Goal: Transaction & Acquisition: Book appointment/travel/reservation

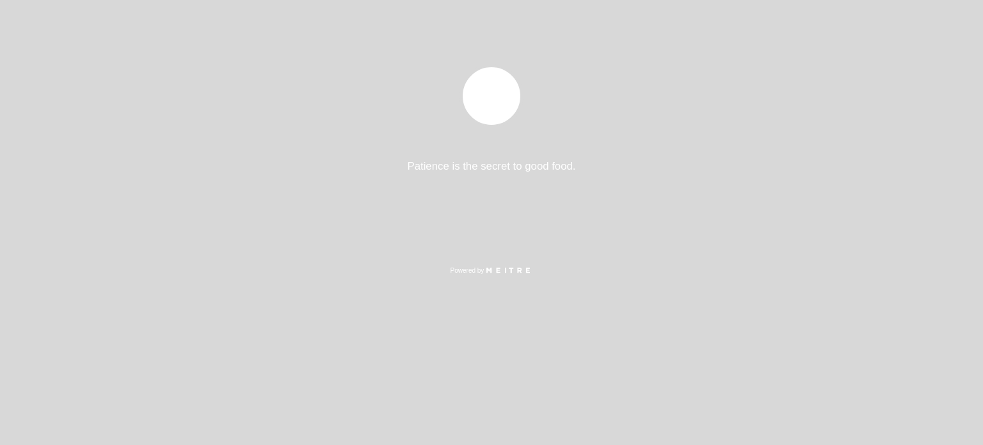
select select "es"
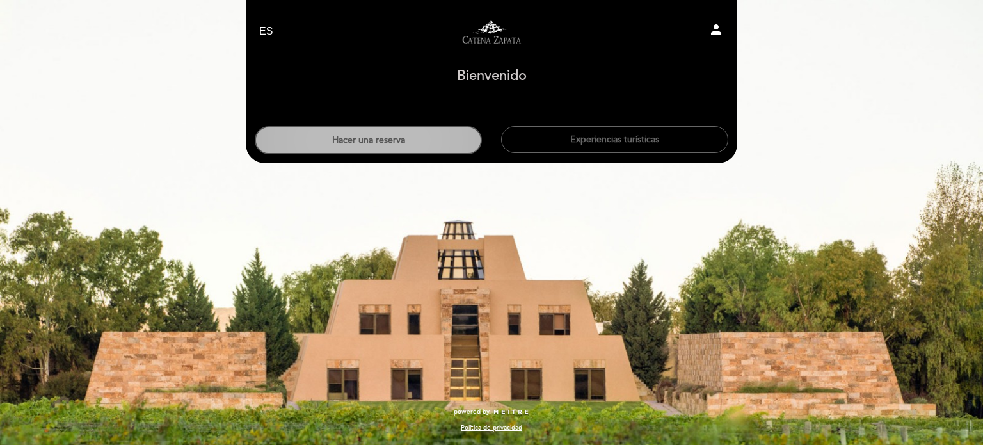
click at [338, 141] on button "Hacer una reserva" at bounding box center [368, 140] width 227 height 28
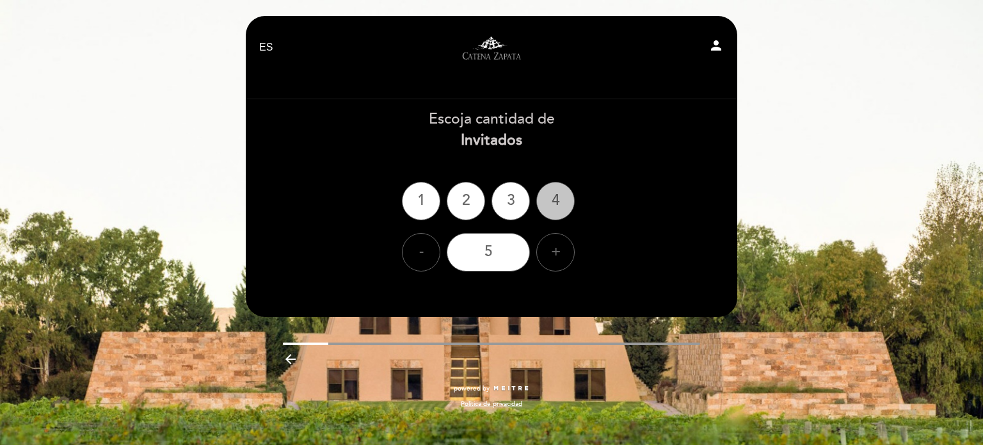
click at [553, 206] on div "4" at bounding box center [555, 201] width 38 height 38
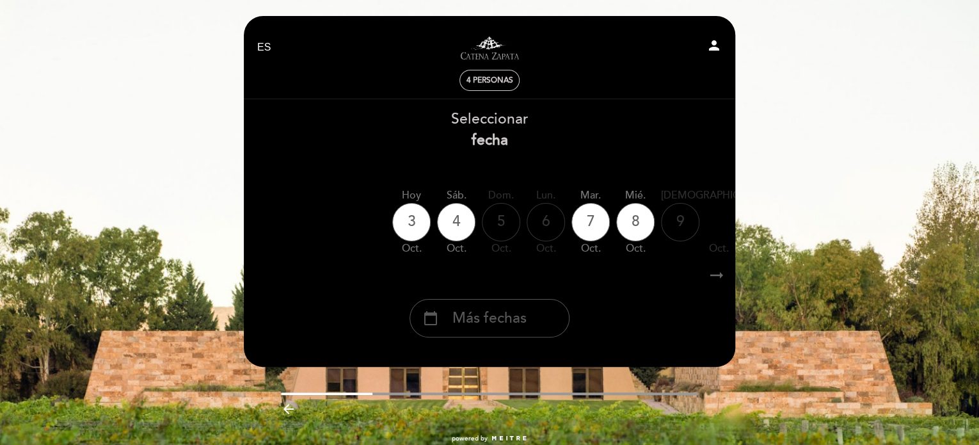
click at [468, 314] on span "Más fechas" at bounding box center [489, 318] width 74 height 21
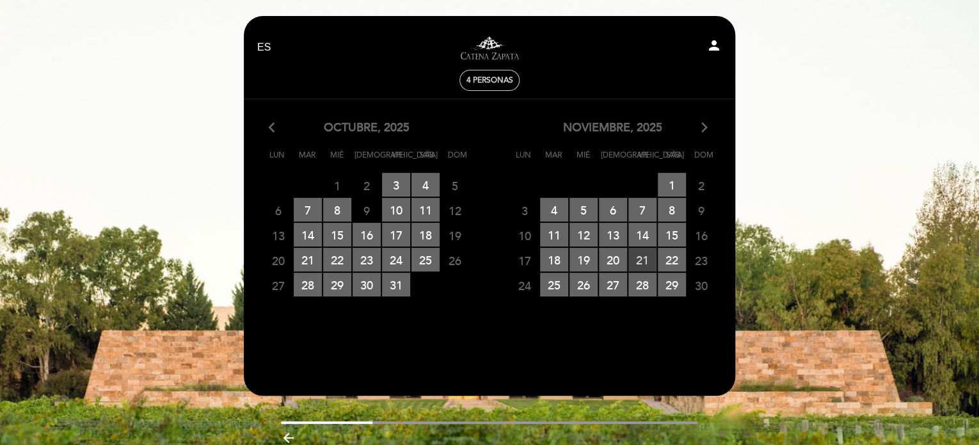
click at [642, 260] on span "21 RESERVAS DISPONIBLES" at bounding box center [642, 260] width 28 height 24
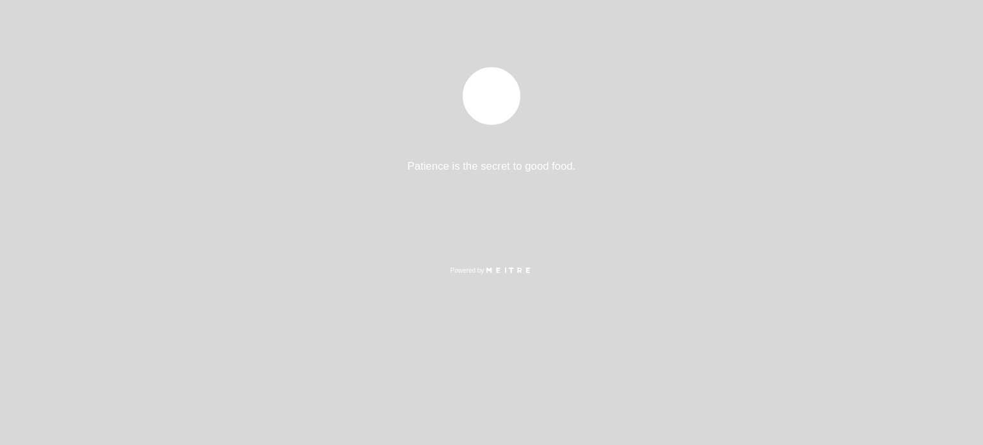
select select "es"
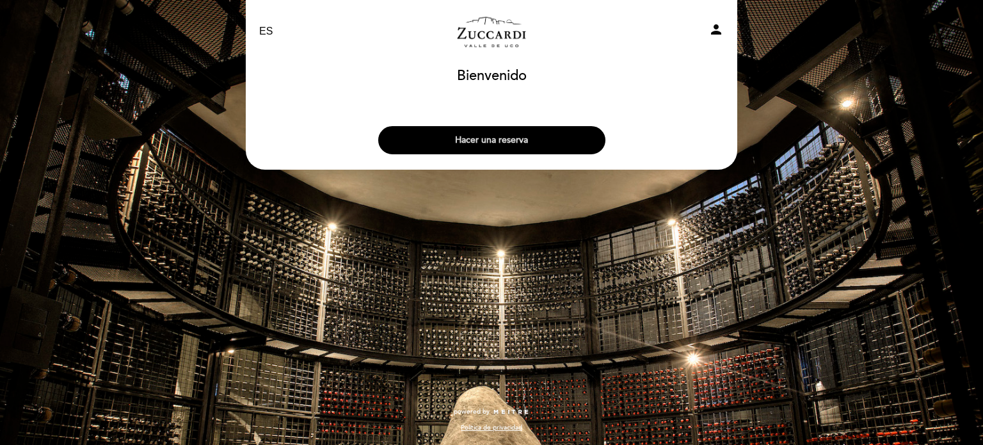
click at [488, 140] on button "Hacer una reserva" at bounding box center [491, 140] width 227 height 28
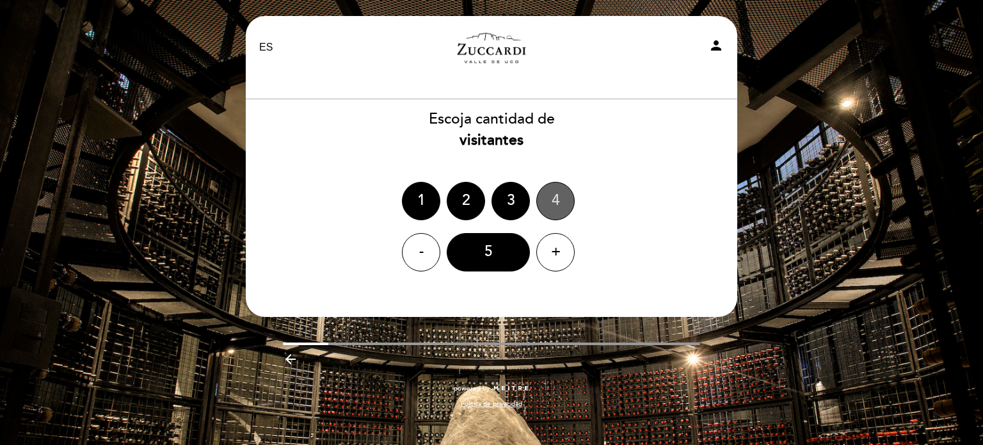
click at [556, 209] on div "4" at bounding box center [555, 201] width 38 height 38
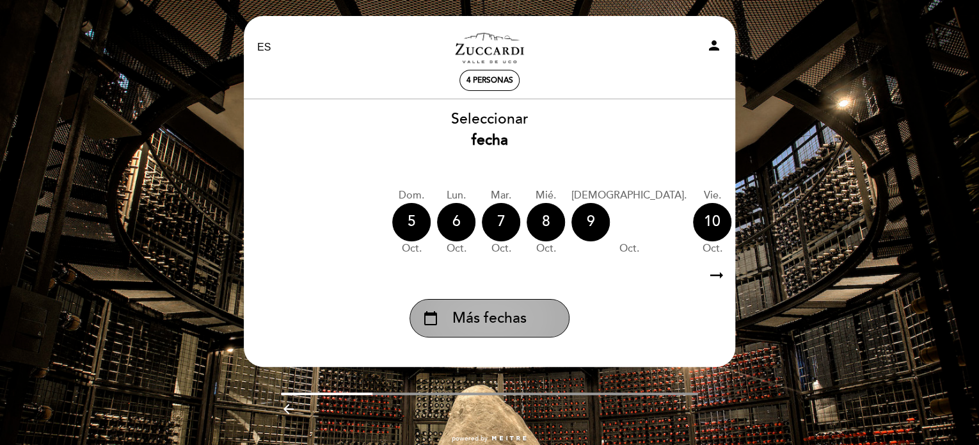
click at [495, 323] on span "Más fechas" at bounding box center [489, 318] width 74 height 21
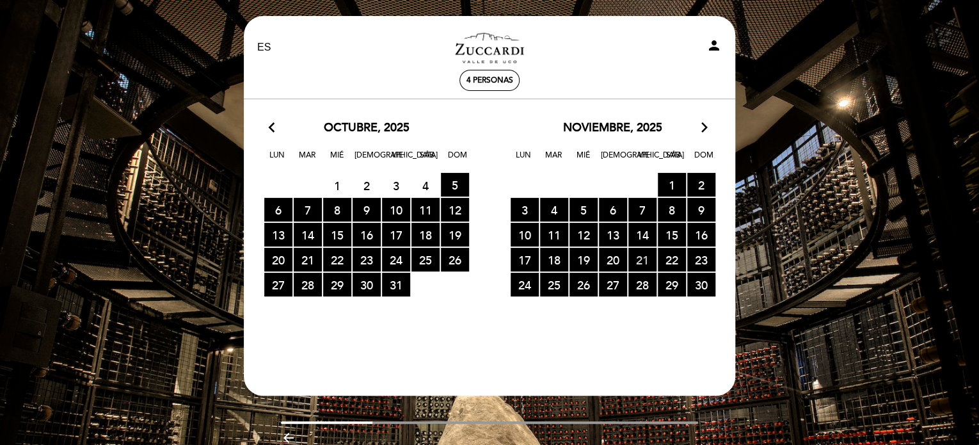
click at [639, 253] on span "21 RESERVAS DISPONIBLES" at bounding box center [642, 260] width 28 height 24
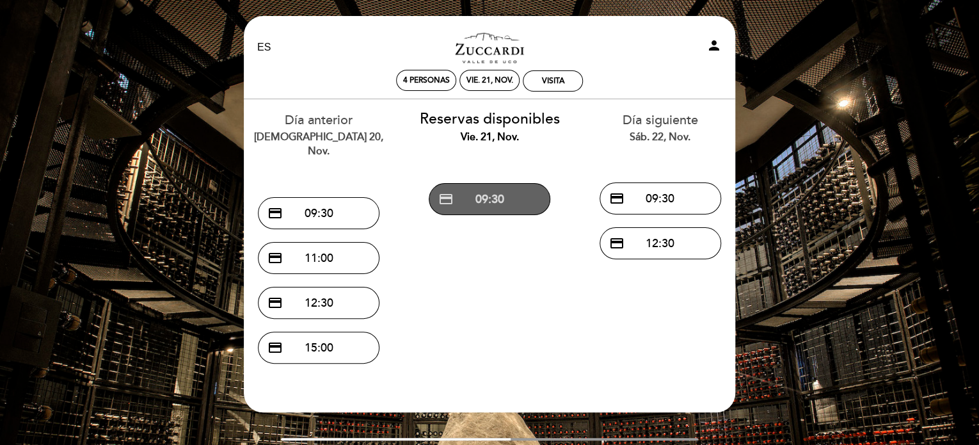
click at [515, 202] on button "credit_card 09:30" at bounding box center [490, 199] width 122 height 32
